Goal: Transaction & Acquisition: Purchase product/service

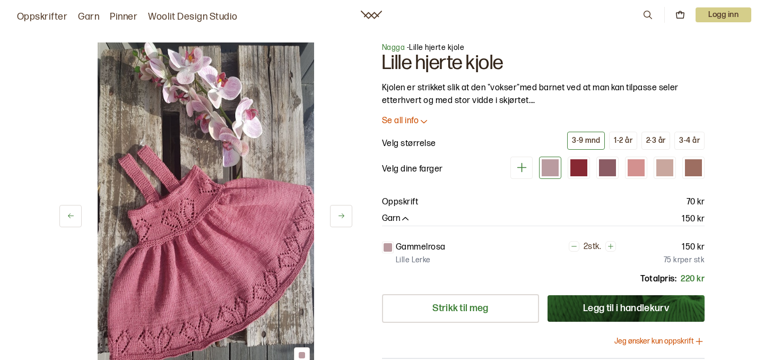
click at [551, 168] on div at bounding box center [550, 167] width 17 height 17
click at [667, 169] on div at bounding box center [664, 167] width 17 height 17
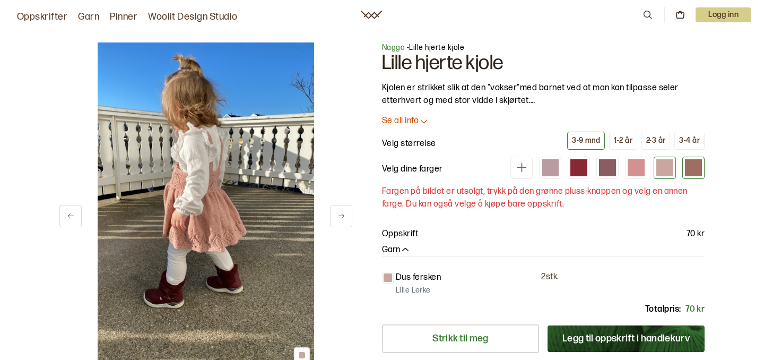
click at [698, 171] on div at bounding box center [693, 167] width 17 height 17
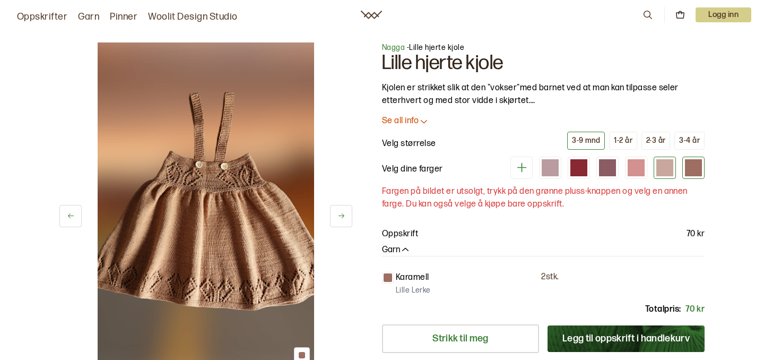
click at [663, 169] on div at bounding box center [664, 167] width 17 height 17
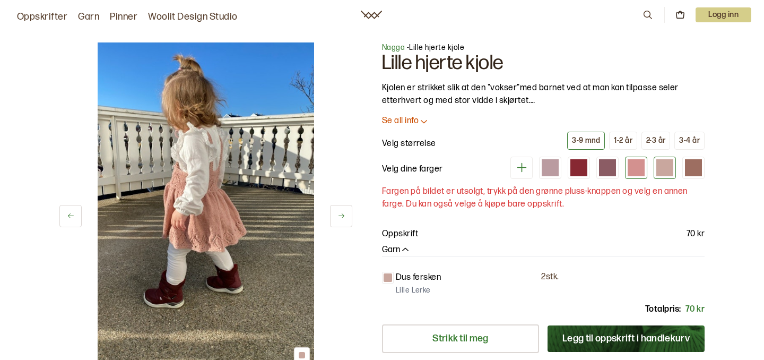
click at [638, 168] on div at bounding box center [636, 167] width 17 height 17
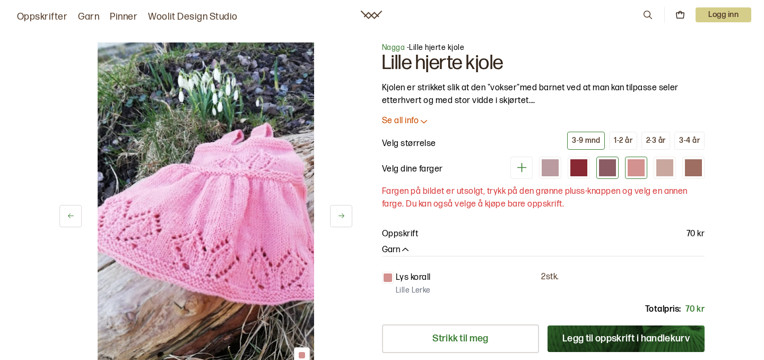
click at [607, 168] on div at bounding box center [607, 167] width 17 height 17
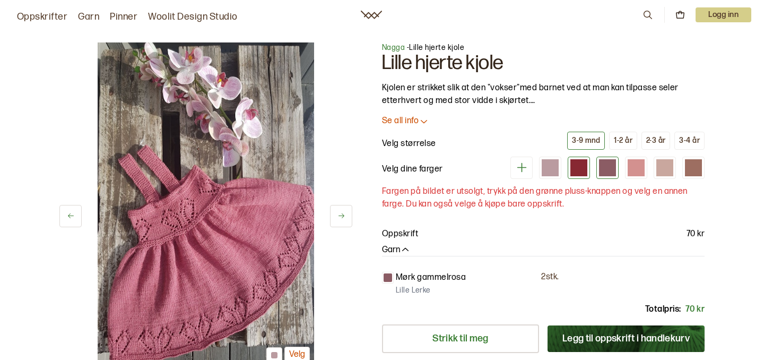
click at [575, 170] on div at bounding box center [578, 167] width 17 height 17
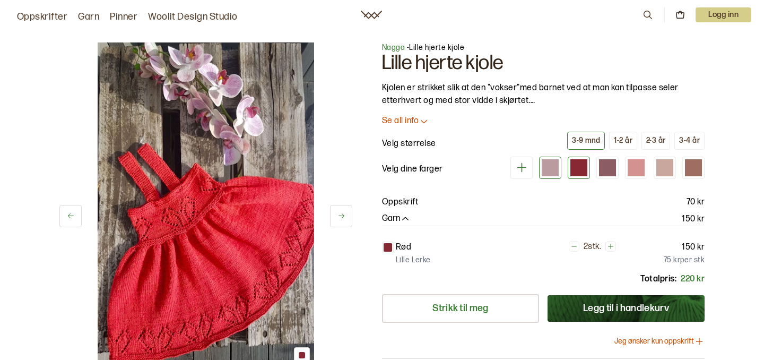
click at [550, 168] on div at bounding box center [550, 167] width 17 height 17
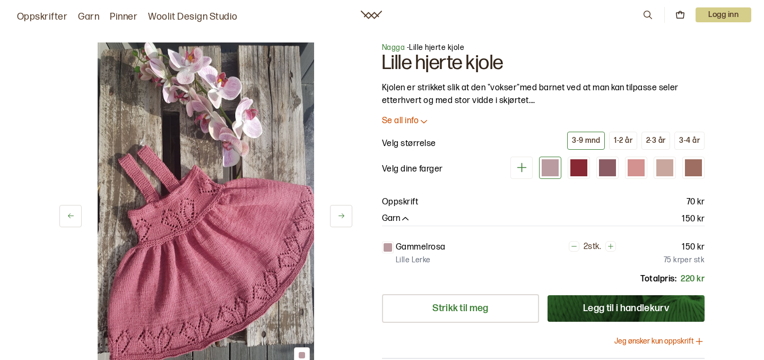
click at [515, 168] on icon at bounding box center [521, 167] width 13 height 13
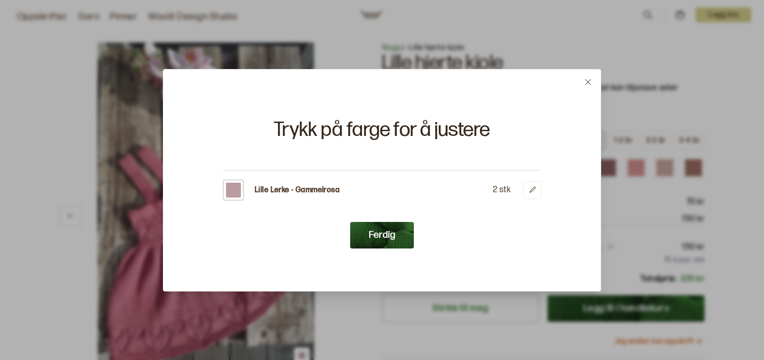
click at [389, 229] on button "Ferdig" at bounding box center [382, 235] width 64 height 27
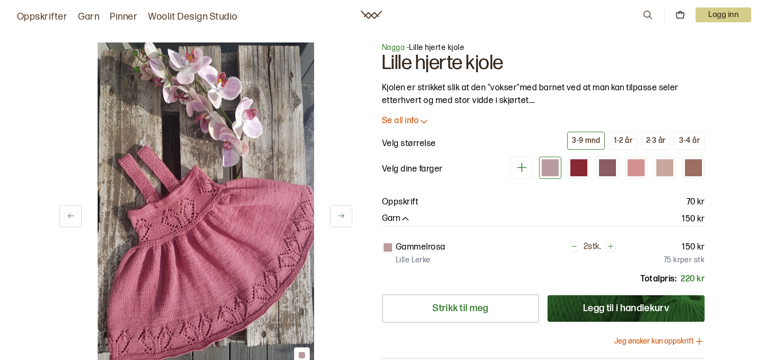
click at [551, 171] on div at bounding box center [550, 167] width 17 height 17
click at [579, 164] on div at bounding box center [578, 167] width 17 height 17
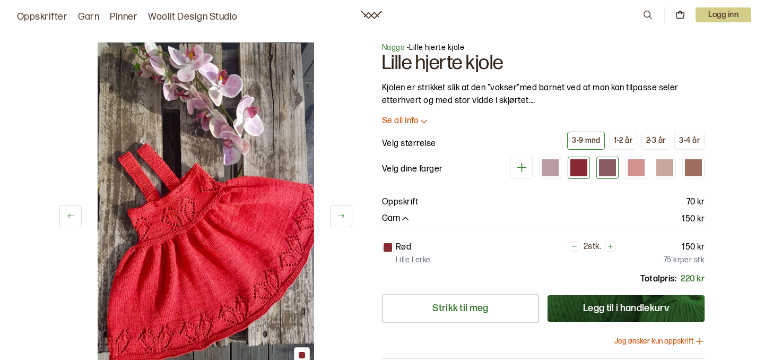
click at [612, 170] on div at bounding box center [607, 167] width 17 height 17
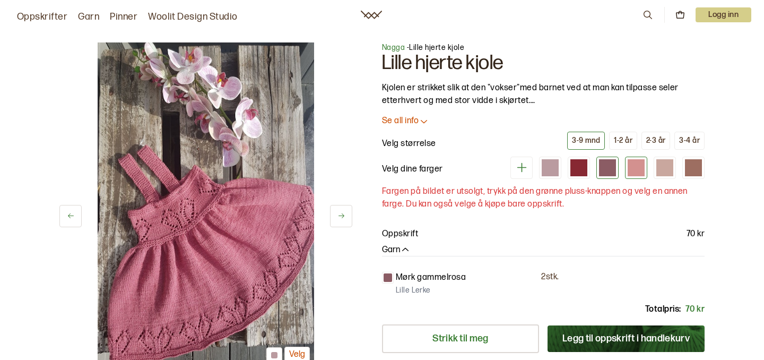
click at [634, 171] on div at bounding box center [636, 167] width 17 height 17
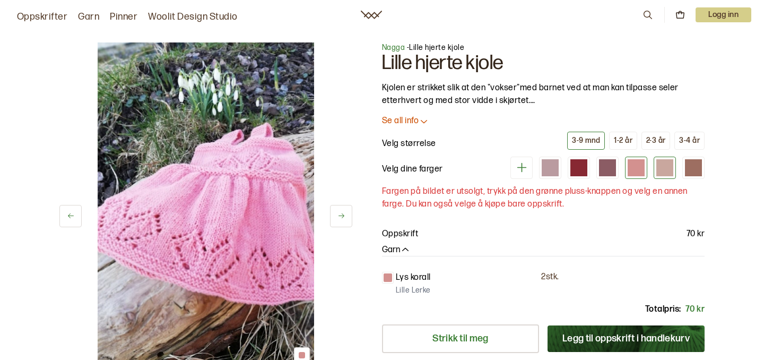
click at [670, 172] on div at bounding box center [664, 167] width 17 height 17
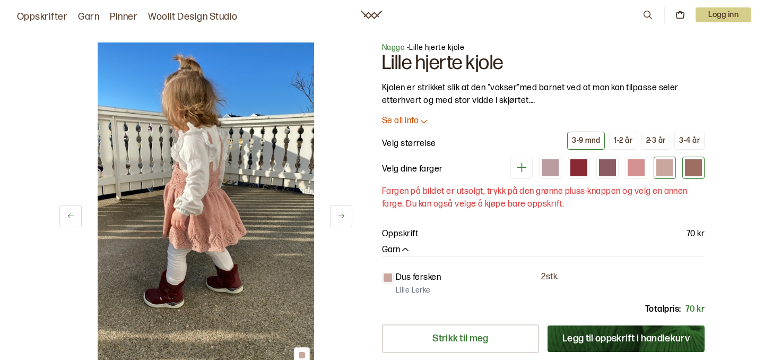
click at [693, 168] on div at bounding box center [693, 167] width 17 height 17
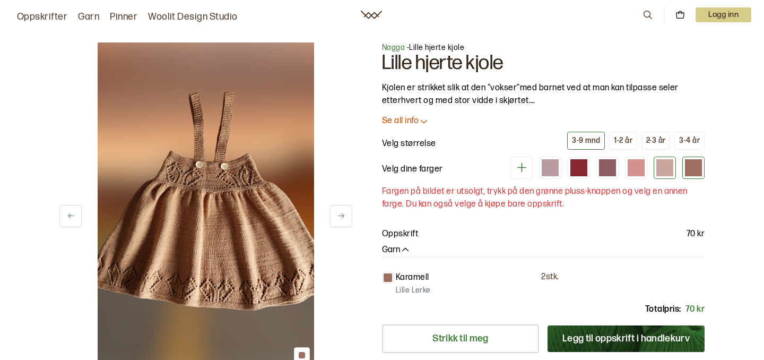
click at [664, 166] on div at bounding box center [664, 167] width 17 height 17
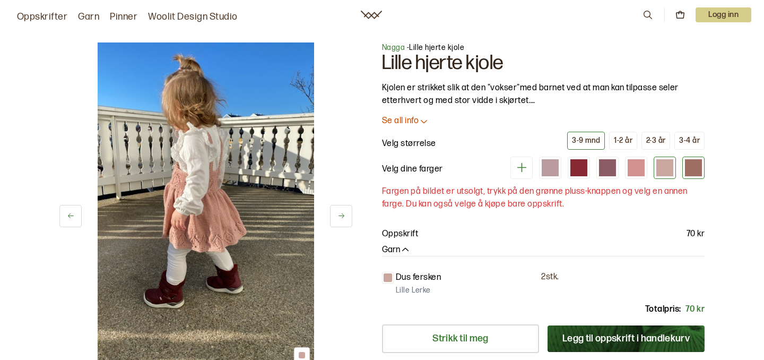
click at [693, 167] on div at bounding box center [693, 167] width 17 height 17
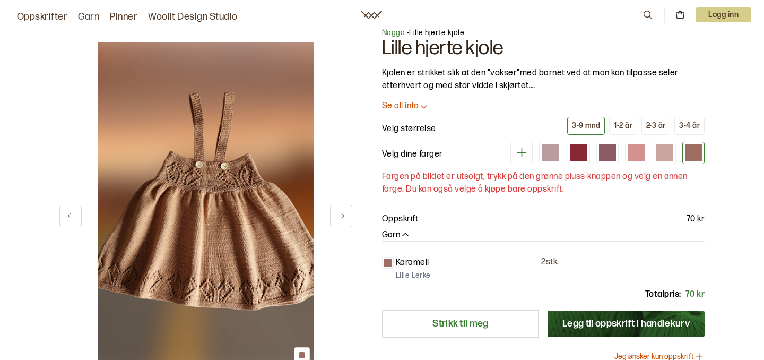
scroll to position [12, 0]
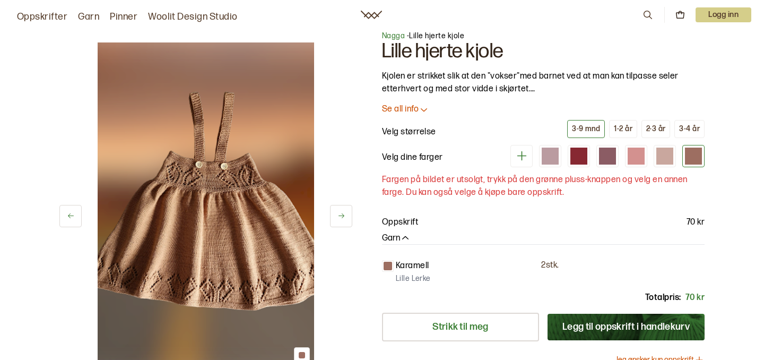
click at [406, 237] on icon "button" at bounding box center [405, 237] width 6 height 3
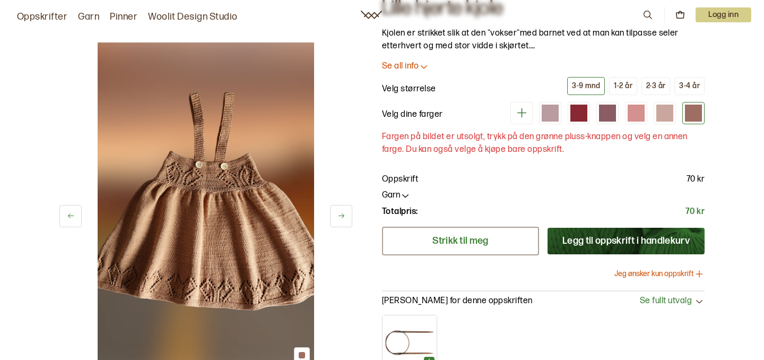
scroll to position [58, 0]
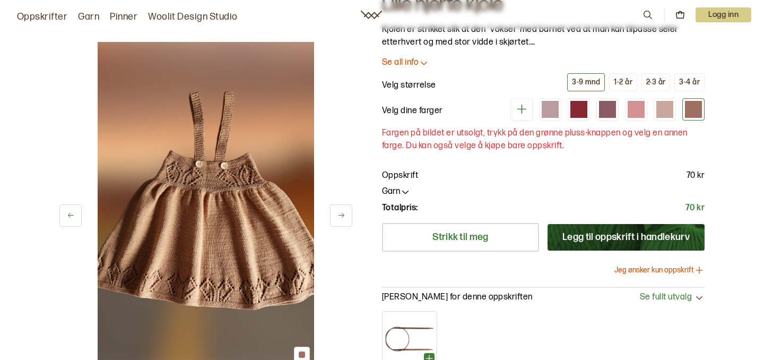
click at [567, 239] on button "Legg til oppskrift i handlekurv" at bounding box center [626, 237] width 157 height 27
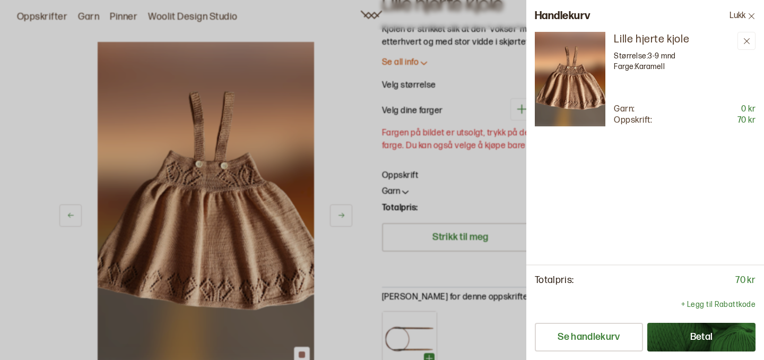
click at [499, 333] on div at bounding box center [382, 180] width 764 height 360
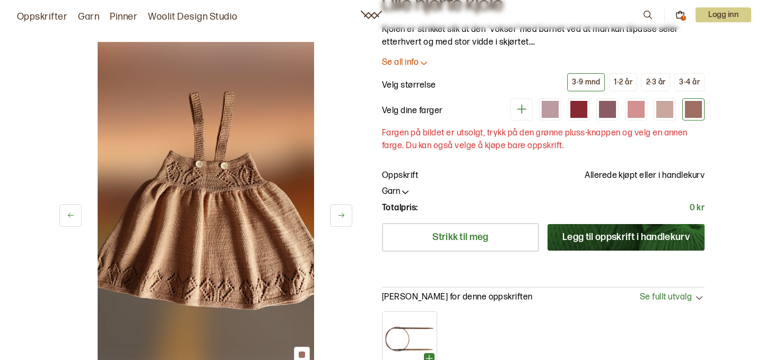
scroll to position [0, 0]
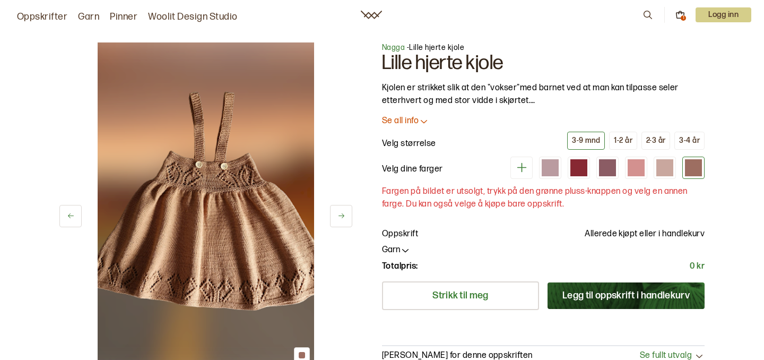
click at [645, 13] on icon at bounding box center [648, 15] width 12 height 12
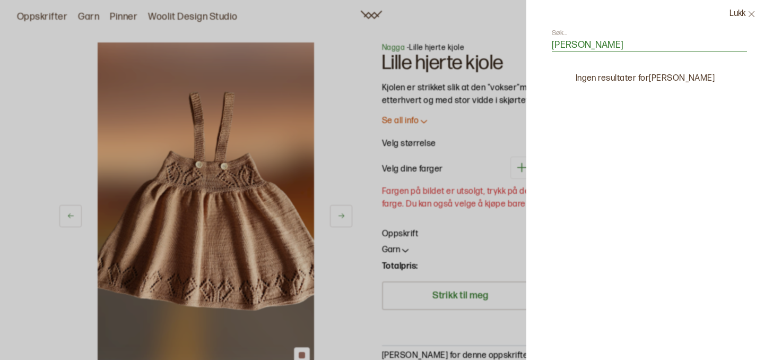
type input "[PERSON_NAME]"
click at [750, 12] on icon at bounding box center [752, 14] width 6 height 6
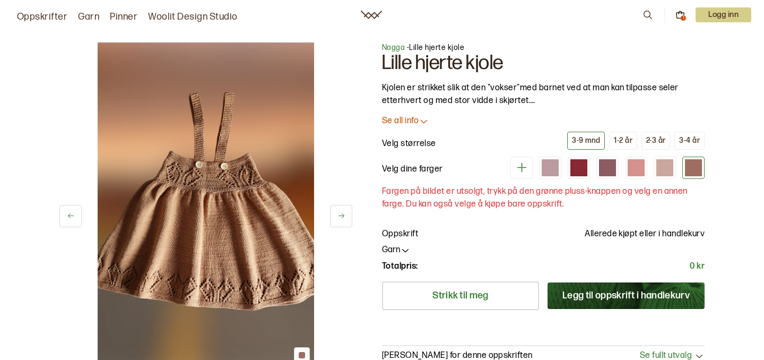
click at [41, 16] on link "Oppskrifter" at bounding box center [42, 17] width 50 height 15
